Goal: Task Accomplishment & Management: Manage account settings

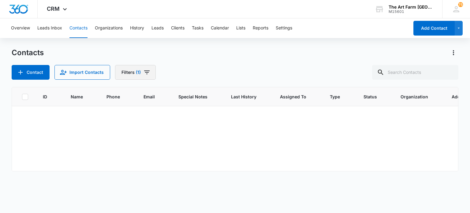
click at [147, 70] on icon "Filters" at bounding box center [147, 72] width 6 height 4
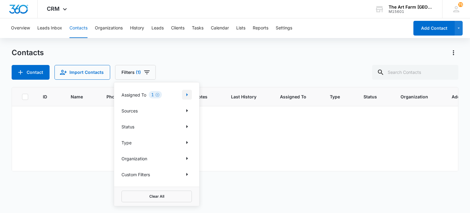
click at [188, 93] on icon "Show Assigned To filters" at bounding box center [186, 94] width 7 height 7
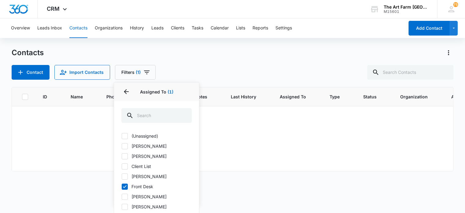
click at [133, 187] on label "Front Desk" at bounding box center [156, 186] width 70 height 6
click at [122, 186] on input "Front Desk" at bounding box center [121, 186] width 0 height 0
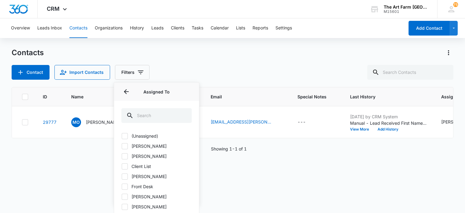
click at [142, 184] on label "Front Desk" at bounding box center [156, 186] width 70 height 6
click at [122, 186] on input "Front Desk" at bounding box center [121, 186] width 0 height 0
checkbox input "true"
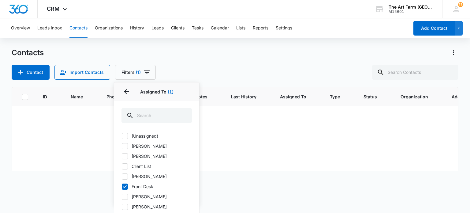
click at [221, 66] on div "Contact Import Contacts Filters (1) Assigned To 1 Assigned To (1) (Unassigned) …" at bounding box center [235, 72] width 446 height 15
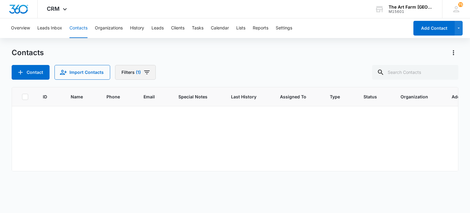
click at [144, 75] on icon "Filters" at bounding box center [146, 72] width 7 height 7
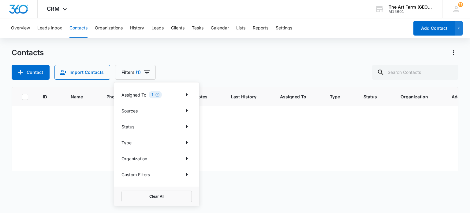
click at [209, 50] on div "Contacts" at bounding box center [235, 53] width 446 height 10
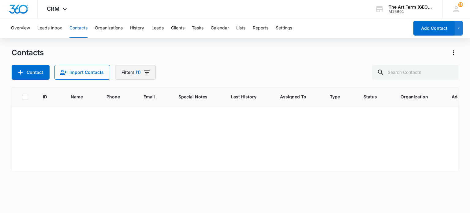
click at [152, 68] on button "Filters (1)" at bounding box center [135, 72] width 41 height 15
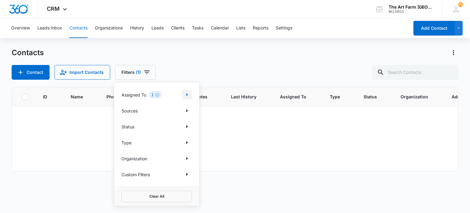
click at [187, 93] on icon "Show Assigned To filters" at bounding box center [186, 94] width 7 height 7
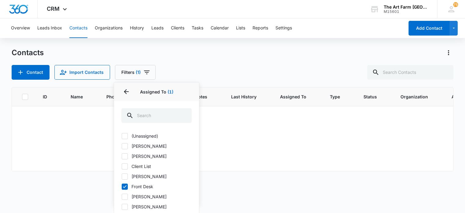
click at [147, 142] on div "(Unassigned) Anna Maria Hickey Christina Vasilopoulos Client List Erin Hamilton…" at bounding box center [156, 180] width 70 height 97
click at [144, 145] on label "Anna Maria Hickey" at bounding box center [156, 146] width 70 height 6
click at [122, 146] on input "Anna Maria Hickey" at bounding box center [121, 146] width 0 height 0
checkbox input "true"
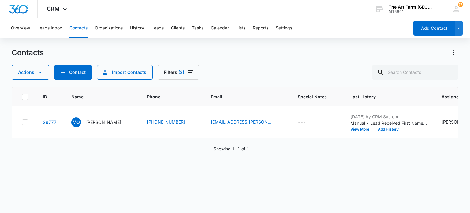
click at [224, 47] on div "Overview Leads Inbox Contacts Organizations History Leads Clients Tasks Calenda…" at bounding box center [235, 115] width 470 height 194
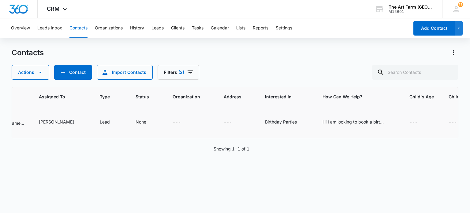
scroll to position [0, 405]
click at [320, 122] on div "Hi I am looking to book a birthday party for my daughter on 12/13 or 12/14 at 1…" at bounding box center [350, 121] width 61 height 6
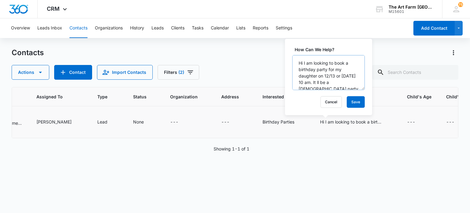
scroll to position [13, 0]
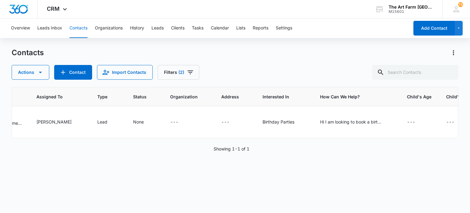
click at [239, 72] on div "Actions Contact Import Contacts Filters (2)" at bounding box center [235, 72] width 446 height 15
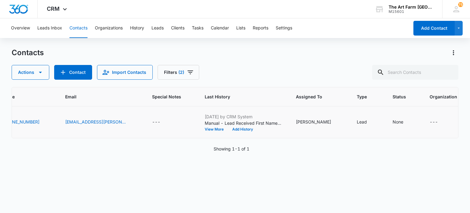
scroll to position [0, 0]
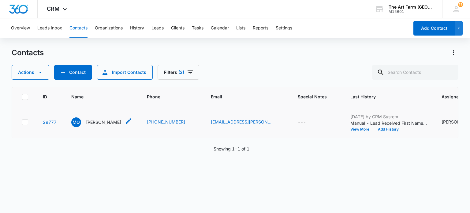
click at [98, 124] on p "Mari Oishi" at bounding box center [103, 122] width 35 height 6
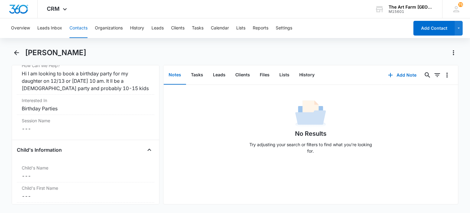
scroll to position [566, 0]
click at [213, 74] on button "Leads" at bounding box center [219, 74] width 22 height 19
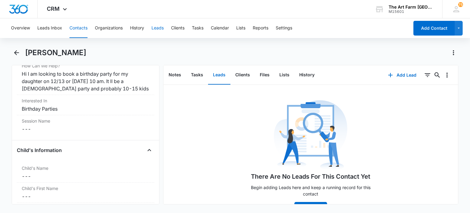
click at [160, 29] on button "Leads" at bounding box center [157, 28] width 12 height 20
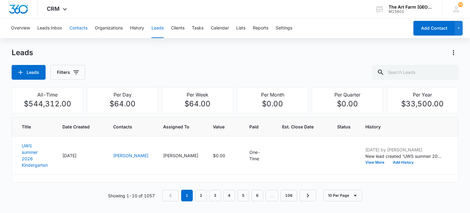
click at [83, 30] on button "Contacts" at bounding box center [78, 28] width 18 height 20
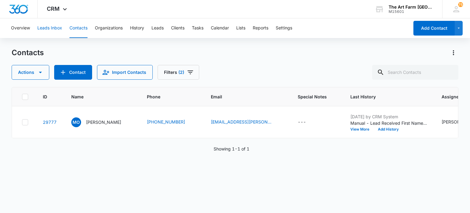
click at [59, 27] on button "Leads Inbox" at bounding box center [49, 28] width 25 height 20
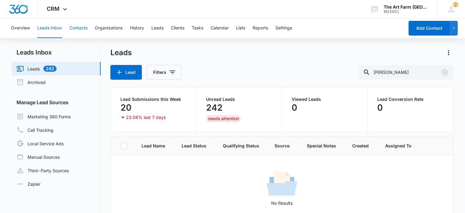
click at [83, 27] on button "Contacts" at bounding box center [78, 28] width 18 height 20
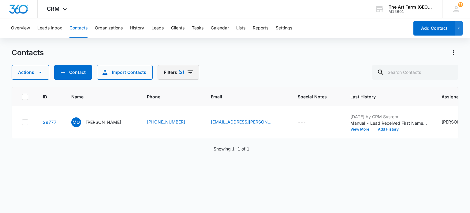
click at [191, 78] on button "Filters (2)" at bounding box center [178, 72] width 42 height 15
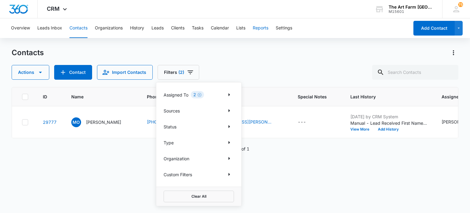
click at [261, 26] on button "Reports" at bounding box center [261, 28] width 16 height 20
